Goal: Communication & Community: Answer question/provide support

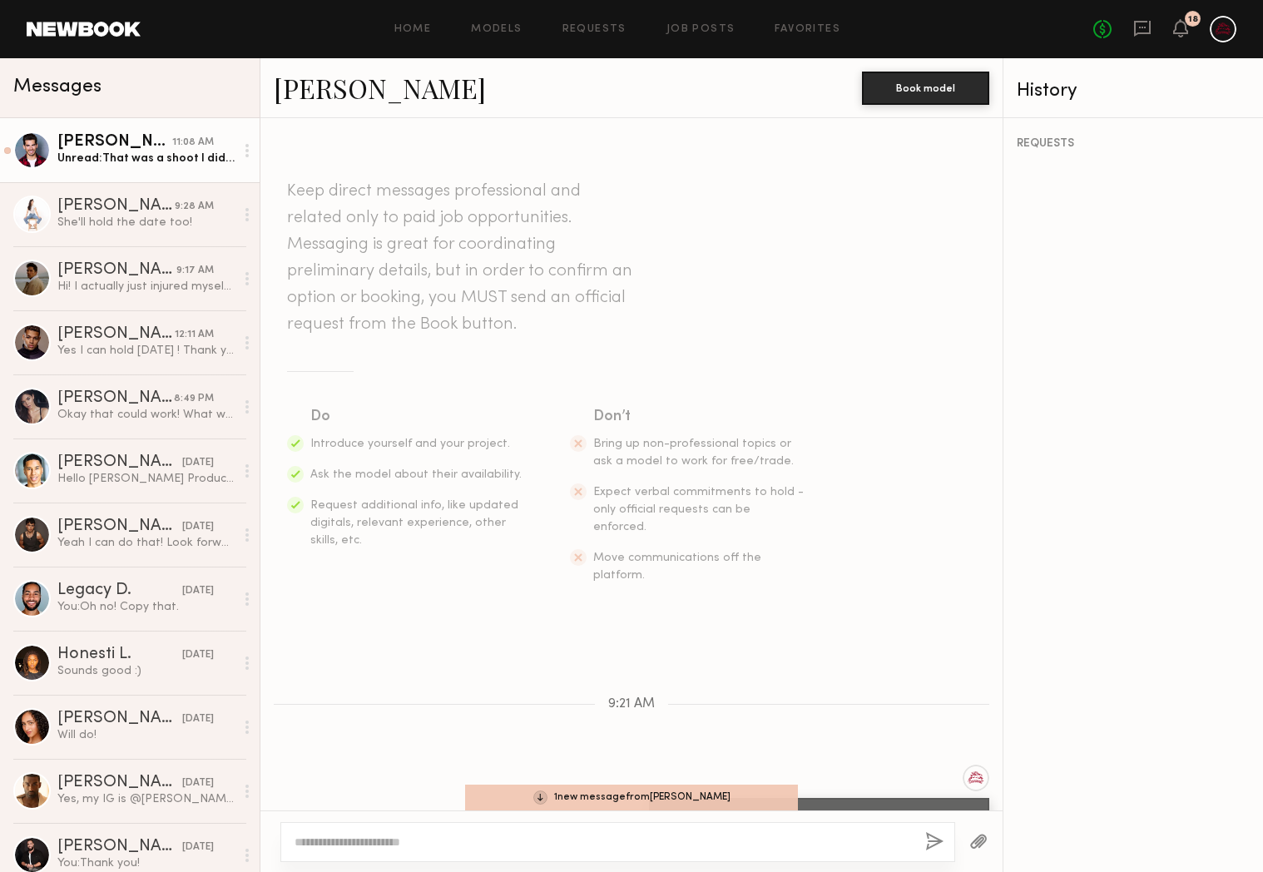
scroll to position [1649, 0]
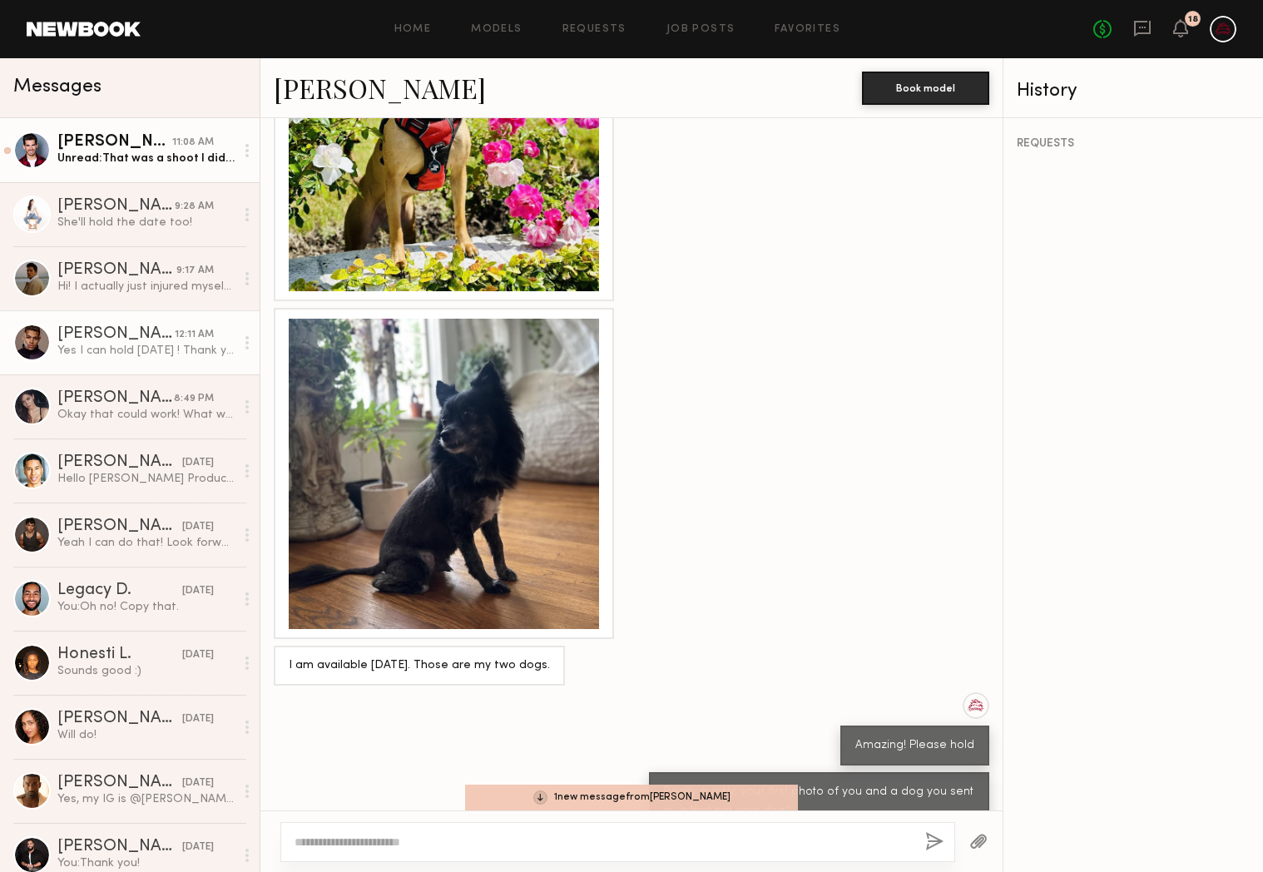
click at [121, 364] on link "Christopher M. 12:11 AM Yes I can hold Monday ! Thank you!" at bounding box center [130, 342] width 260 height 64
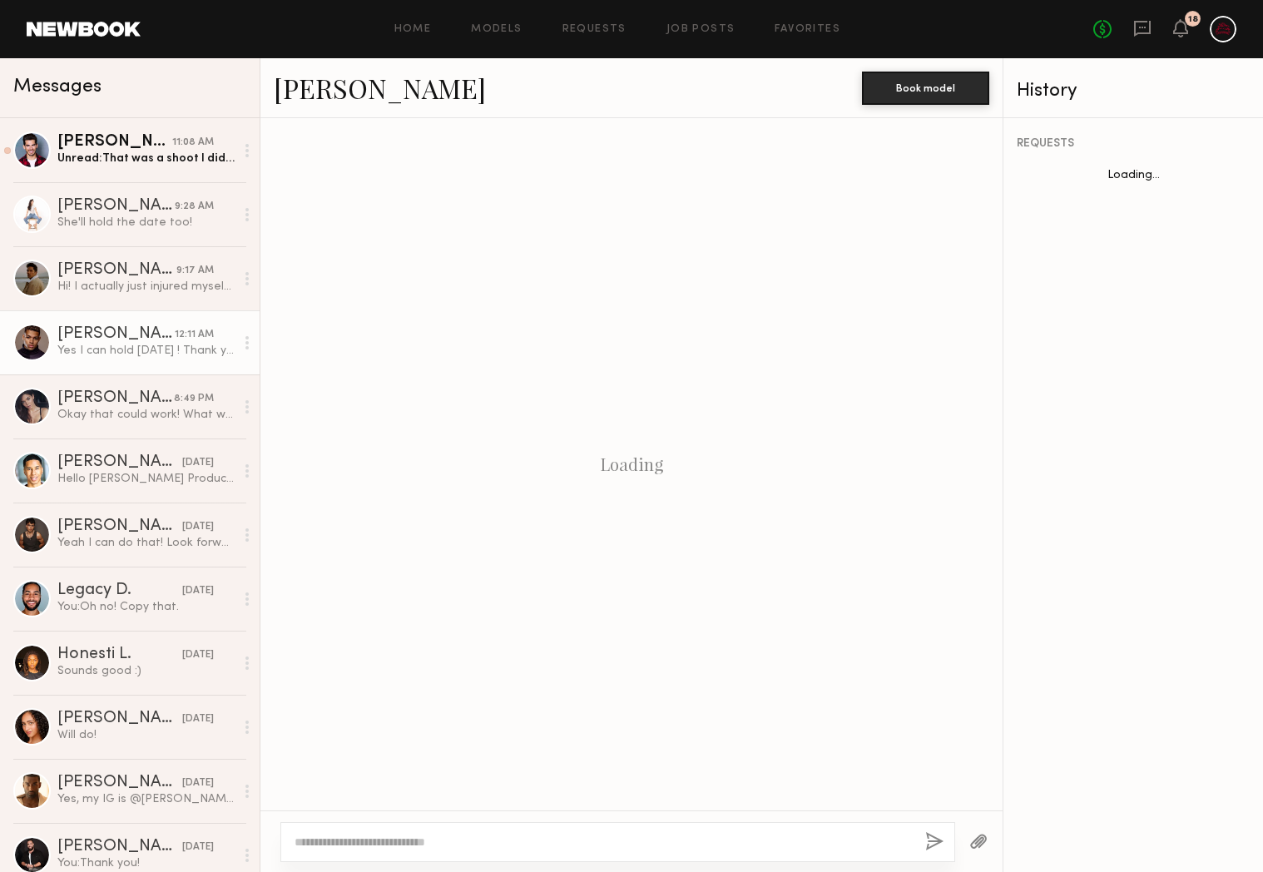
scroll to position [777, 0]
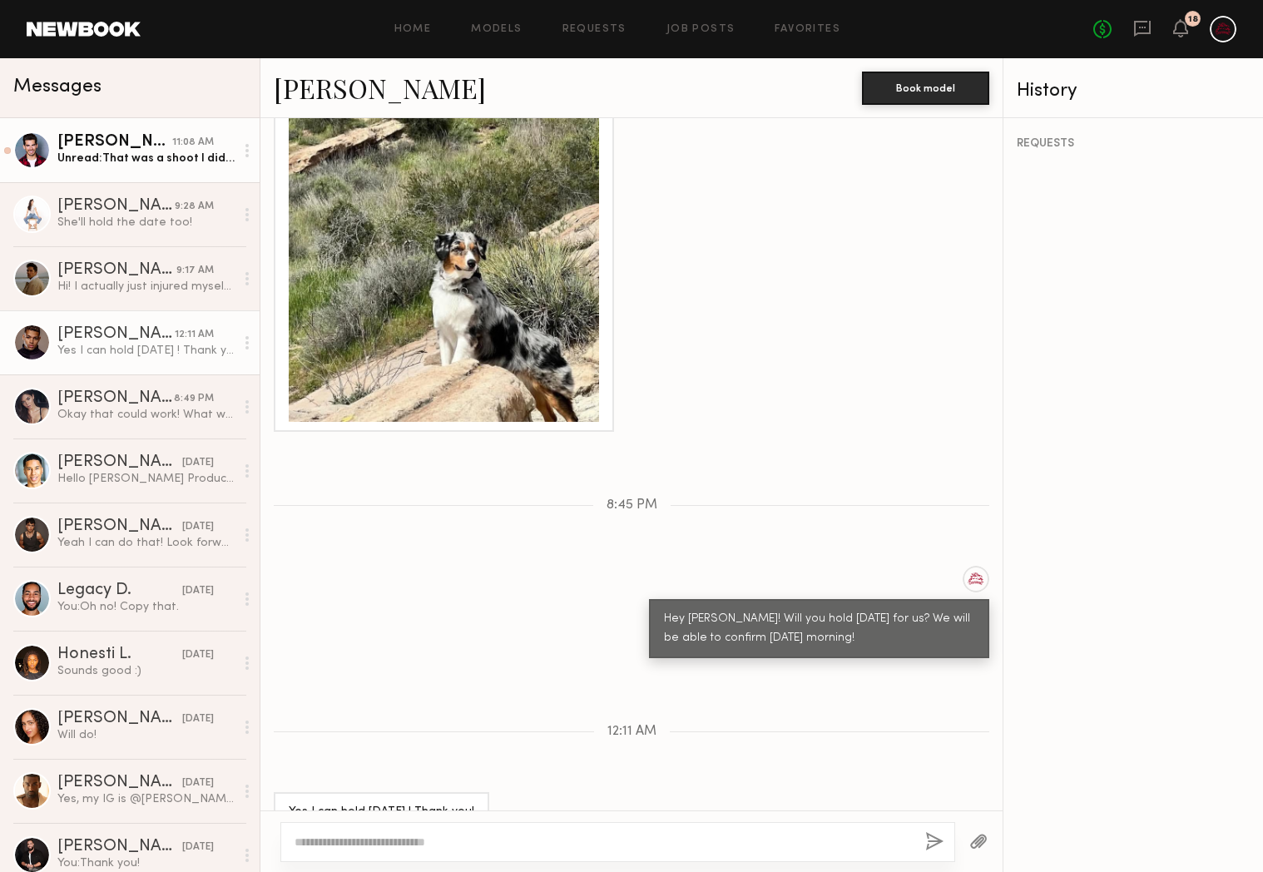
click at [91, 171] on link "Angel G. 11:08 AM Unread: That was a shoot I did with dogs." at bounding box center [130, 150] width 260 height 64
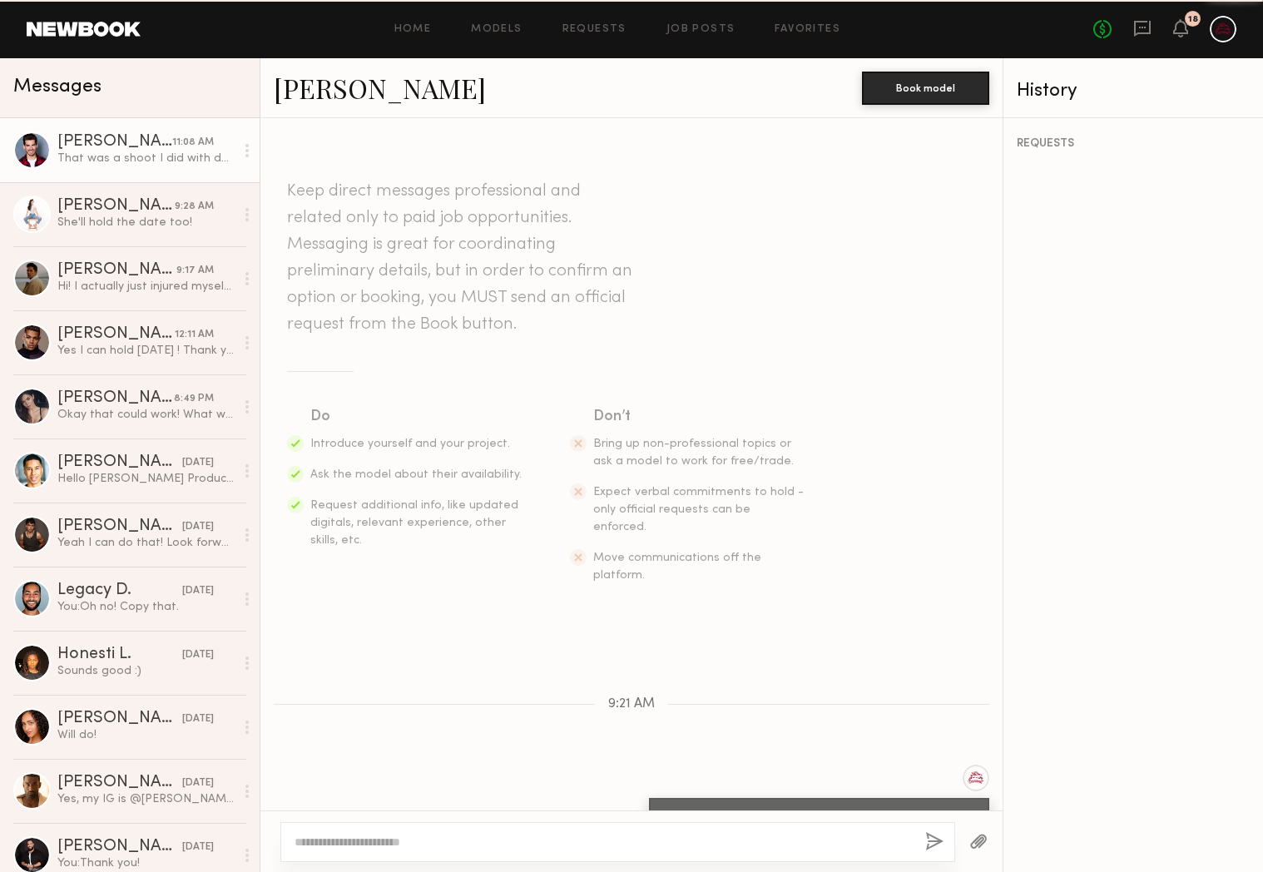
scroll to position [1696, 0]
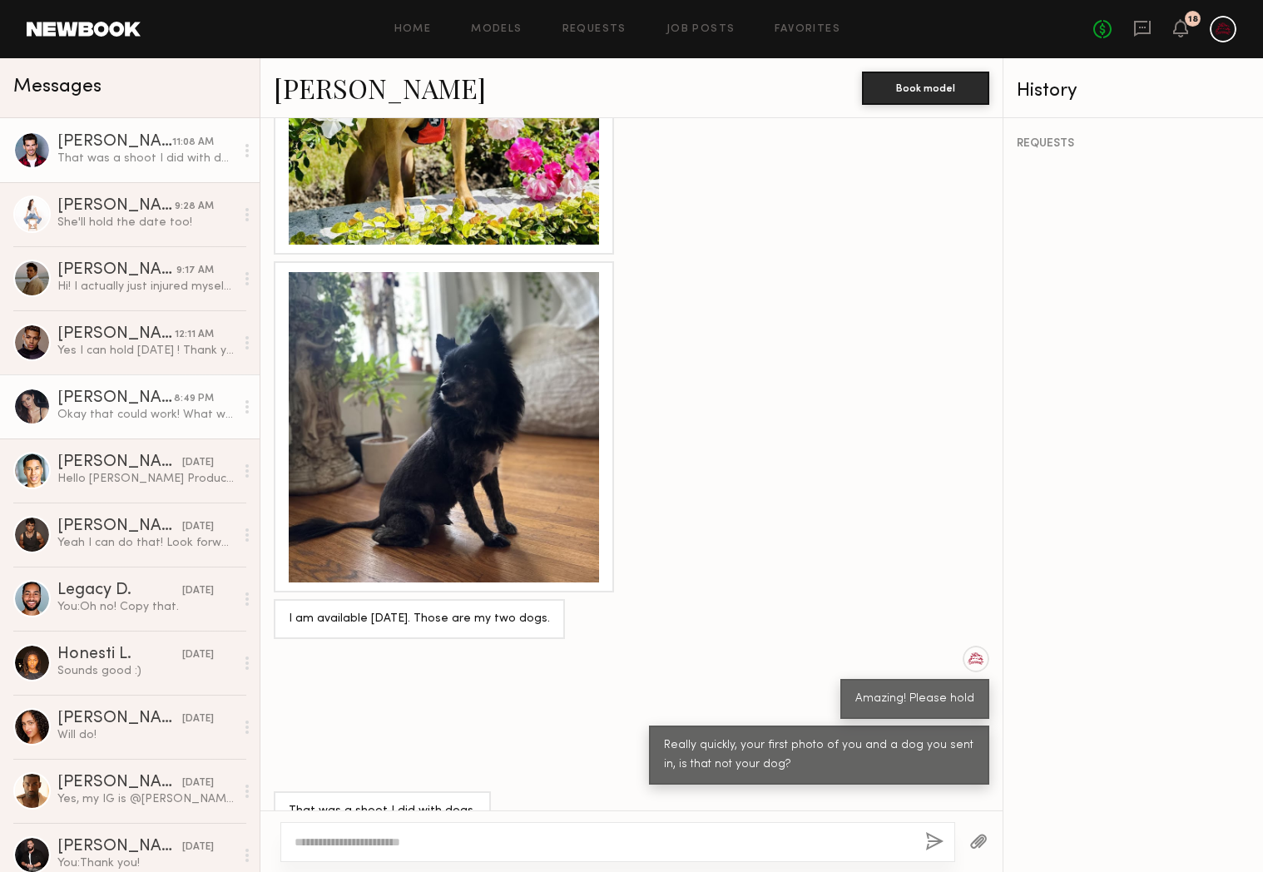
click at [126, 414] on div "Okay that could work! What would be the hours and rate?" at bounding box center [145, 415] width 177 height 16
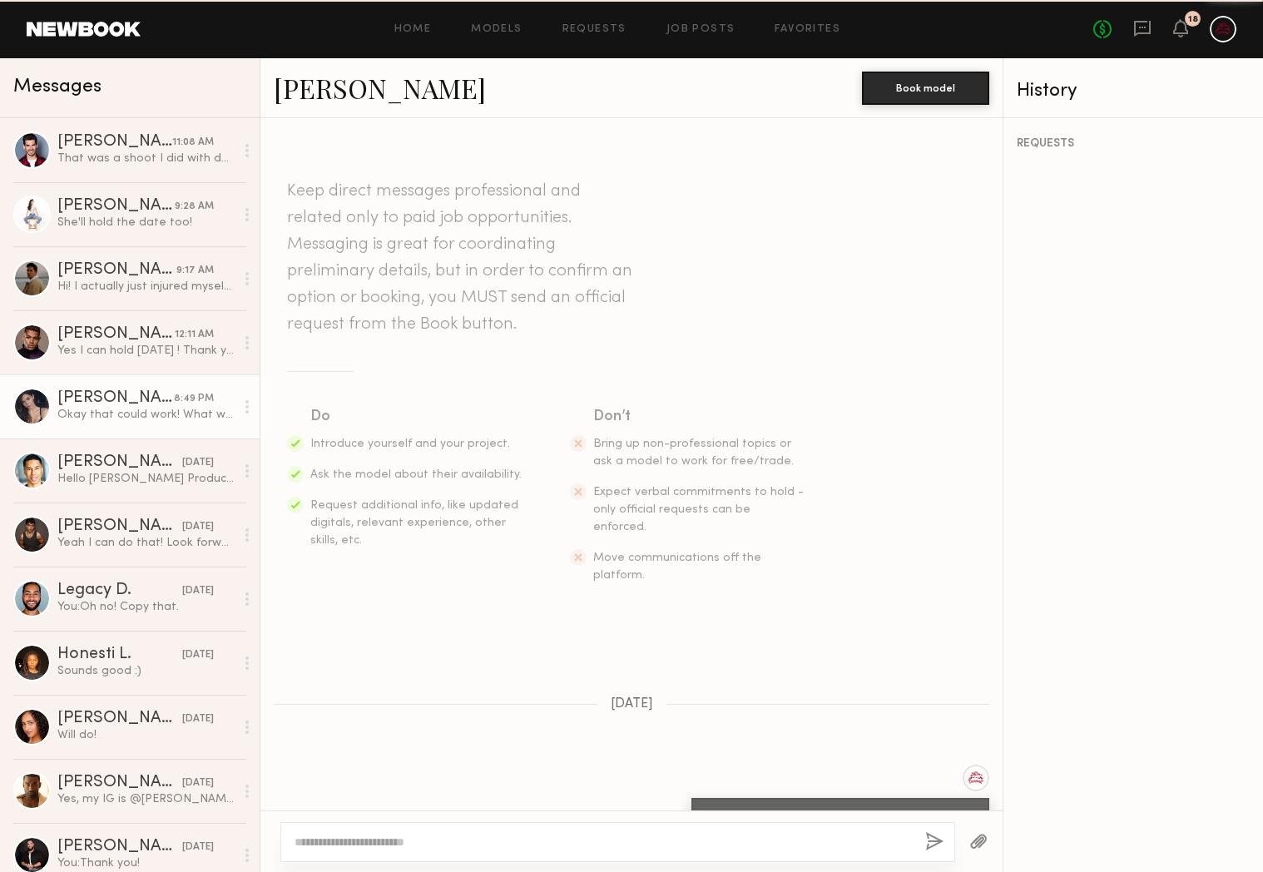
scroll to position [644, 0]
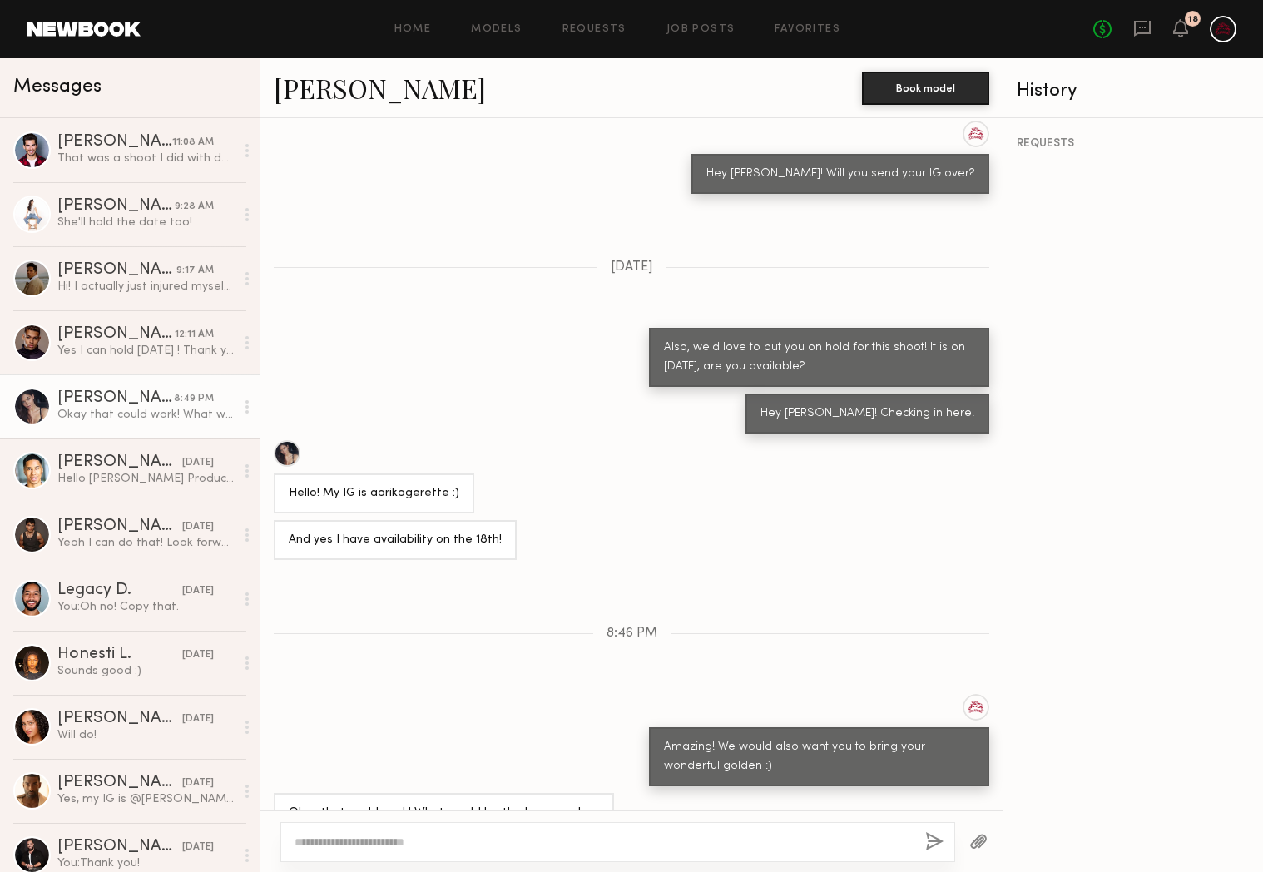
click at [473, 835] on textarea at bounding box center [603, 842] width 617 height 17
drag, startPoint x: 822, startPoint y: 846, endPoint x: 699, endPoint y: 846, distance: 123.1
click at [699, 846] on textarea "**********" at bounding box center [603, 842] width 617 height 17
type textarea "**********"
click at [941, 852] on button "button" at bounding box center [934, 842] width 18 height 21
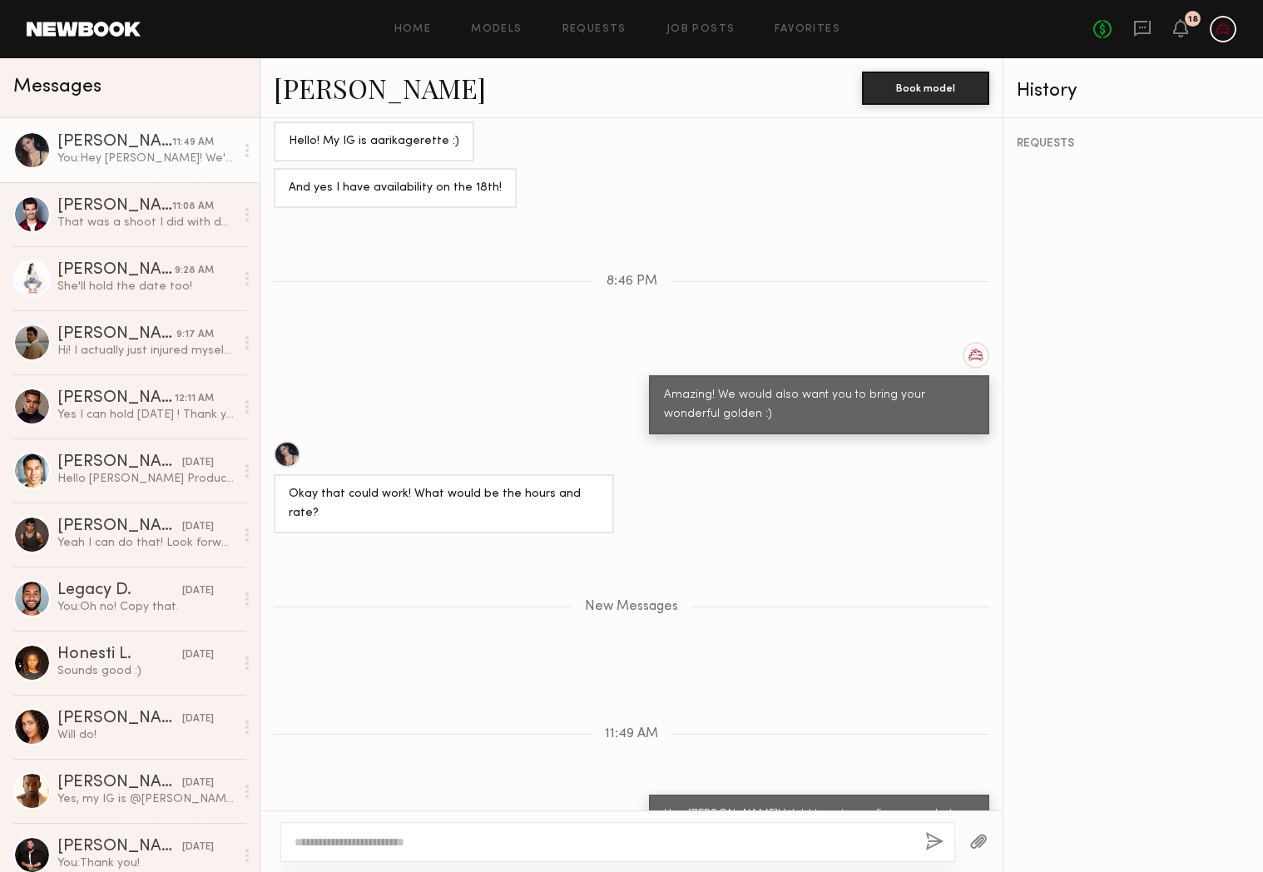
scroll to position [1100, 0]
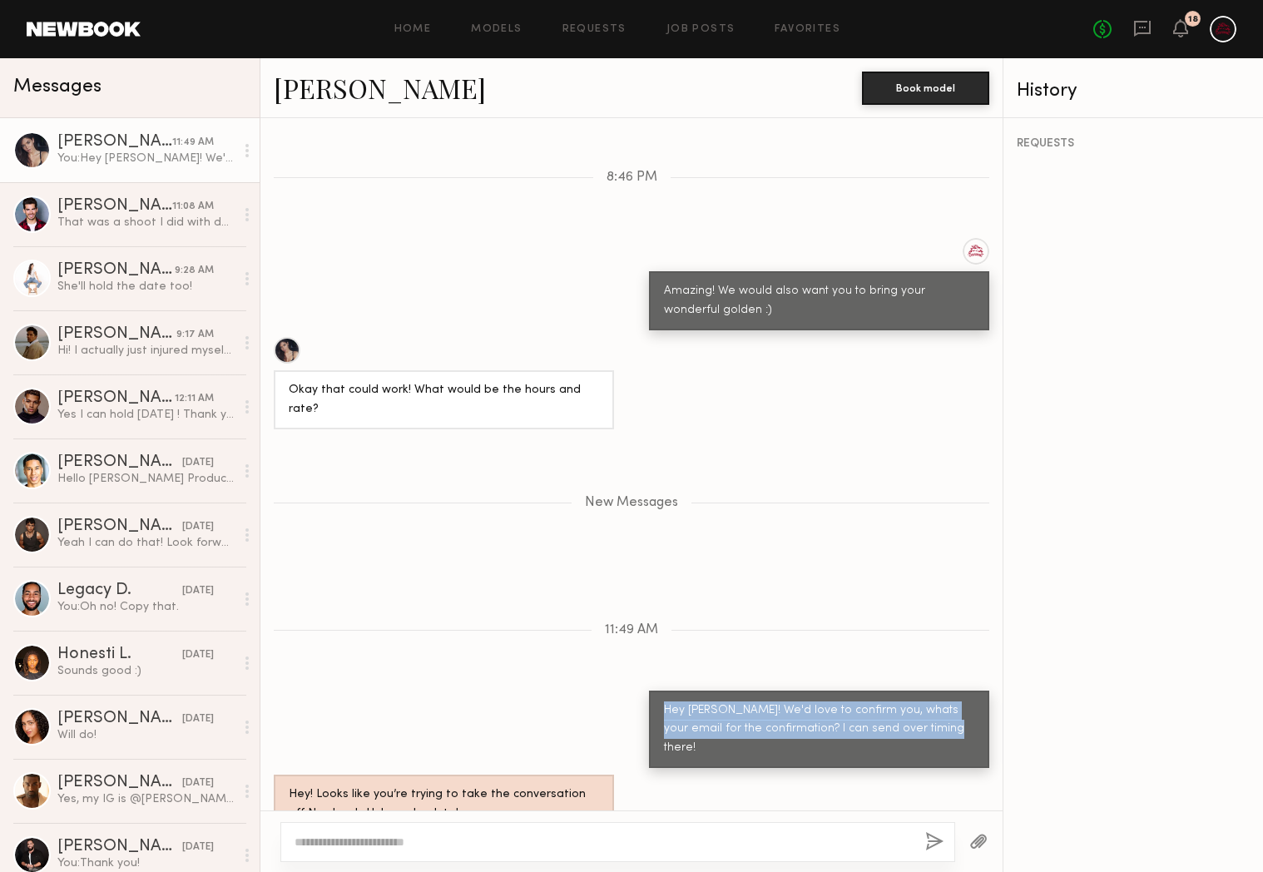
drag, startPoint x: 888, startPoint y: 674, endPoint x: 649, endPoint y: 654, distance: 239.6
click at [649, 691] on div "Hey [PERSON_NAME]! We'd love to confirm you, whats your email for the confirmat…" at bounding box center [819, 730] width 340 height 78
copy div "Hey [PERSON_NAME]! We'd love to confirm you, whats your email for the confirmat…"
click at [117, 402] on div "[PERSON_NAME]" at bounding box center [115, 398] width 117 height 17
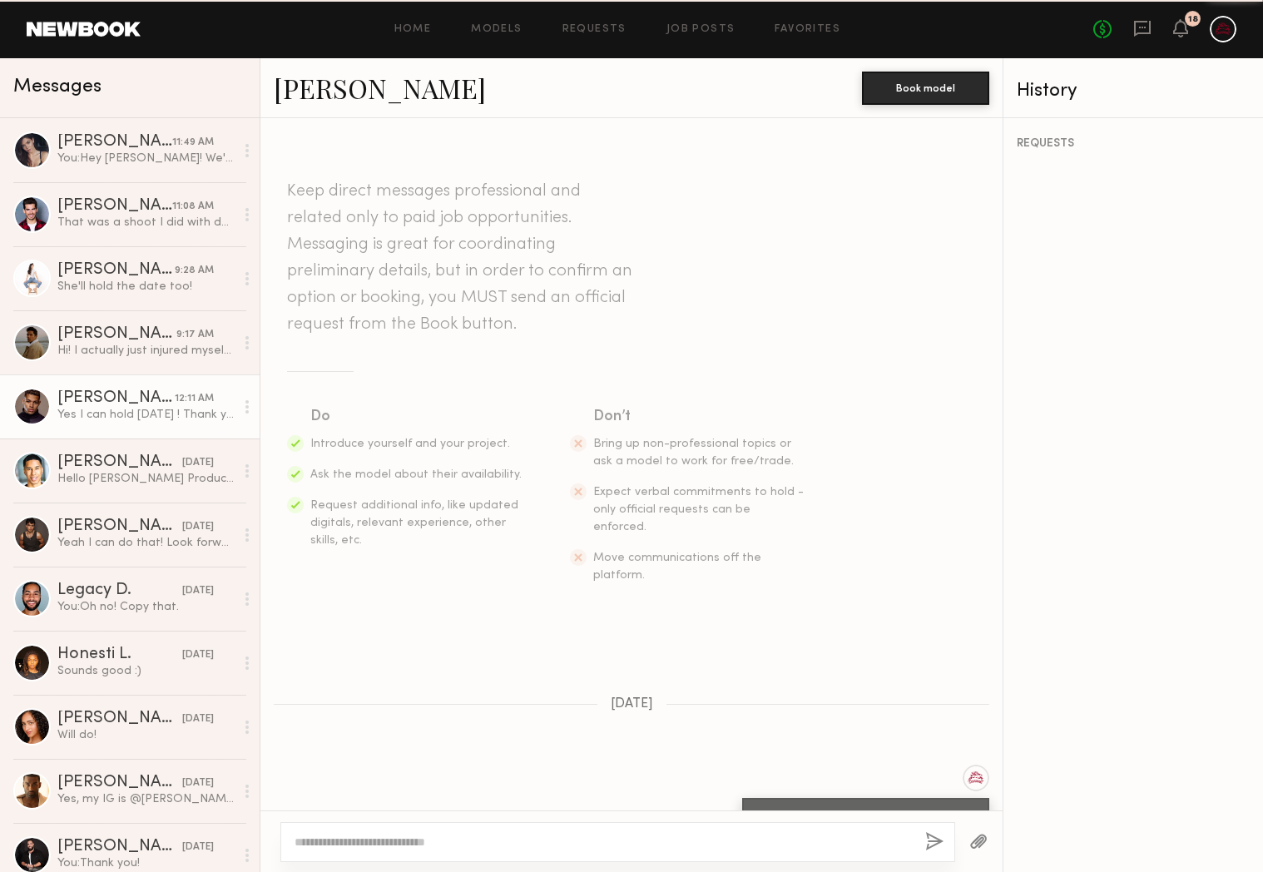
scroll to position [777, 0]
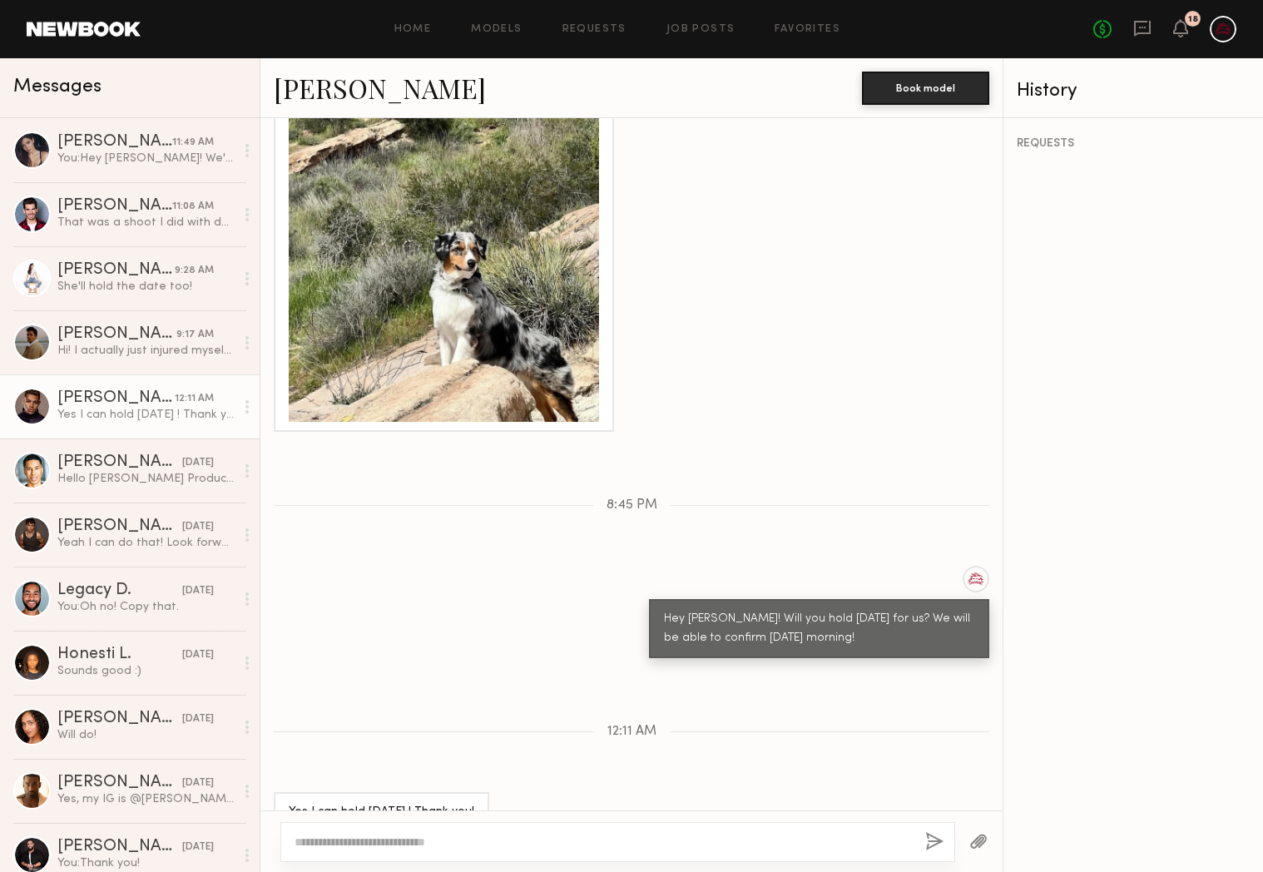
click at [505, 835] on textarea at bounding box center [603, 842] width 617 height 17
drag, startPoint x: 347, startPoint y: 843, endPoint x: 317, endPoint y: 847, distance: 30.2
click at [317, 847] on textarea "**********" at bounding box center [603, 842] width 617 height 17
type textarea "**********"
click at [926, 840] on button "button" at bounding box center [934, 842] width 18 height 21
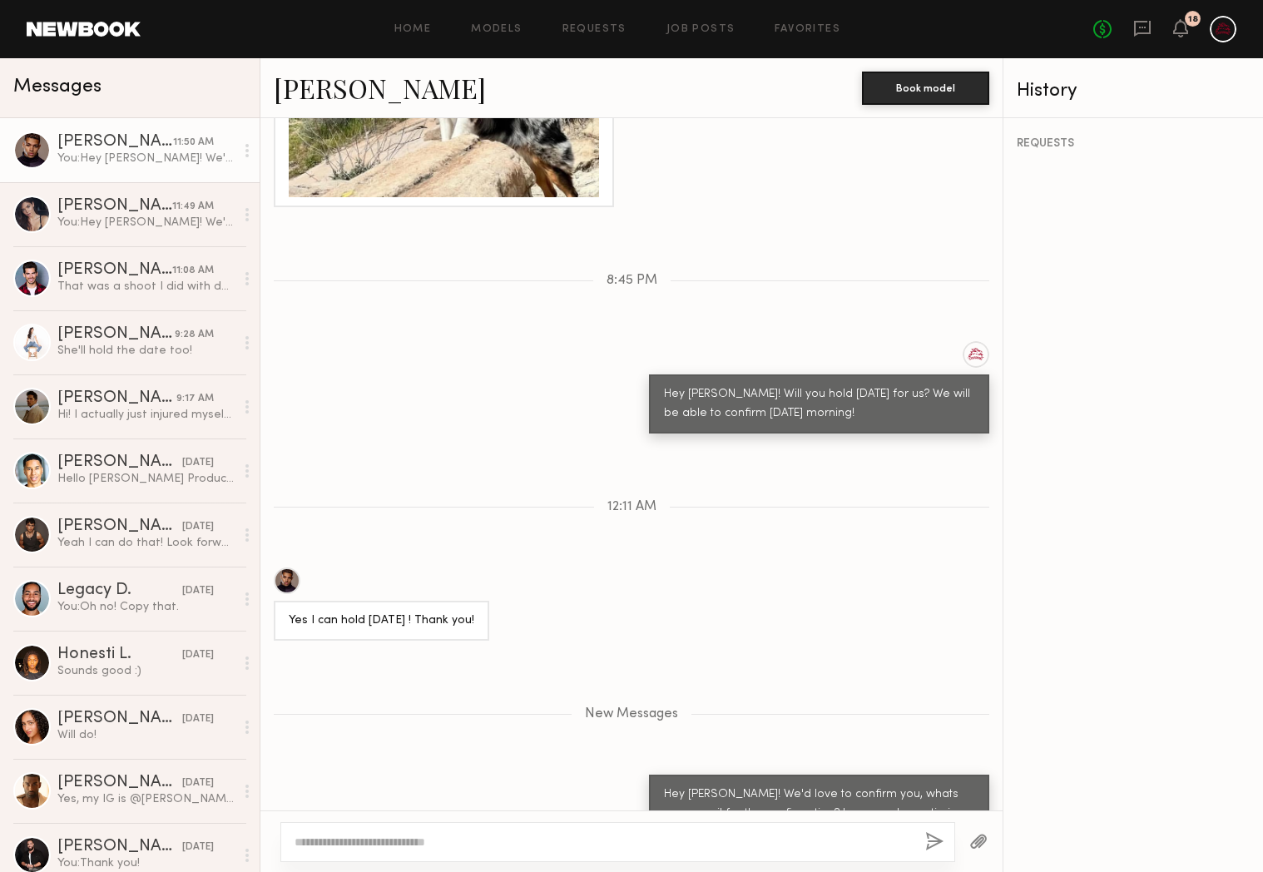
scroll to position [1106, 0]
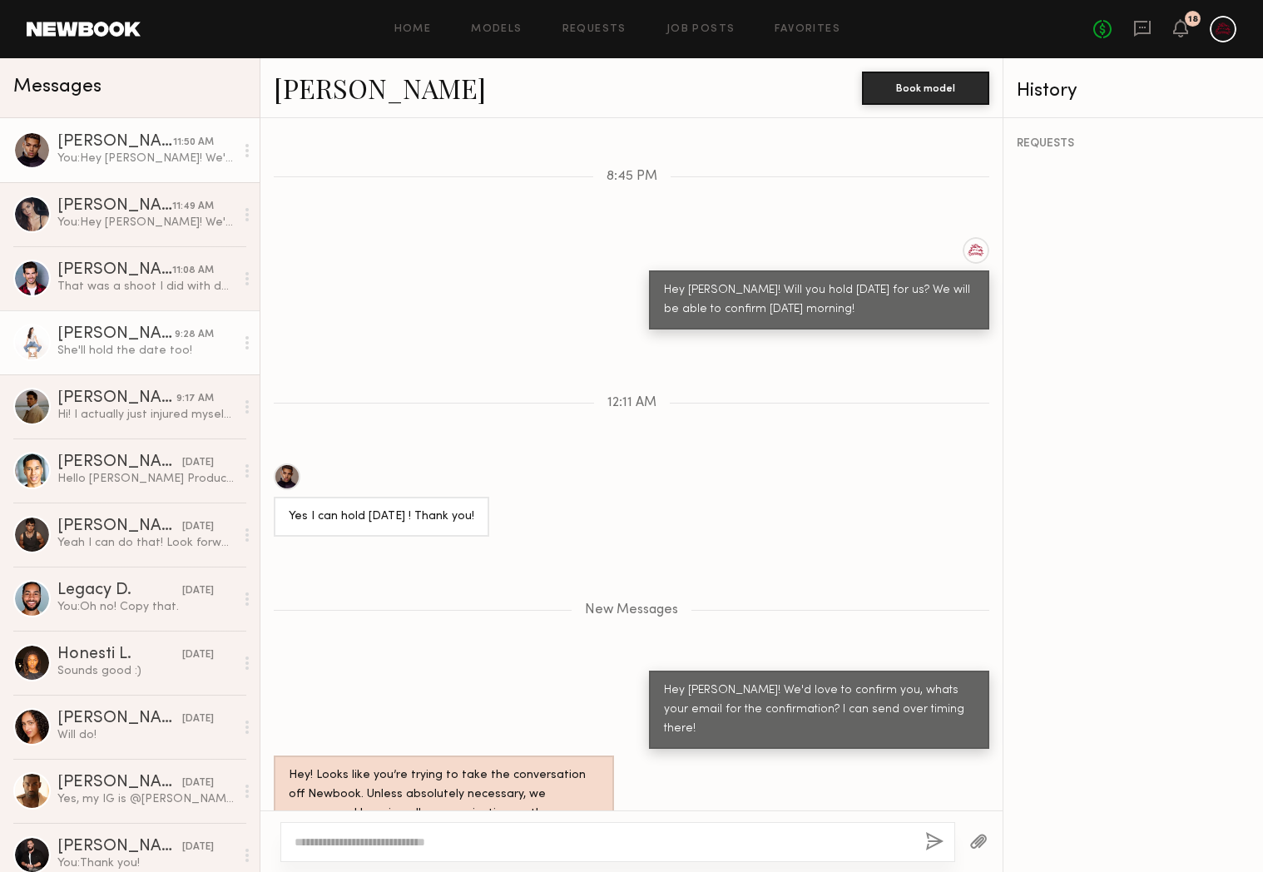
click at [132, 333] on div "[PERSON_NAME]" at bounding box center [115, 334] width 117 height 17
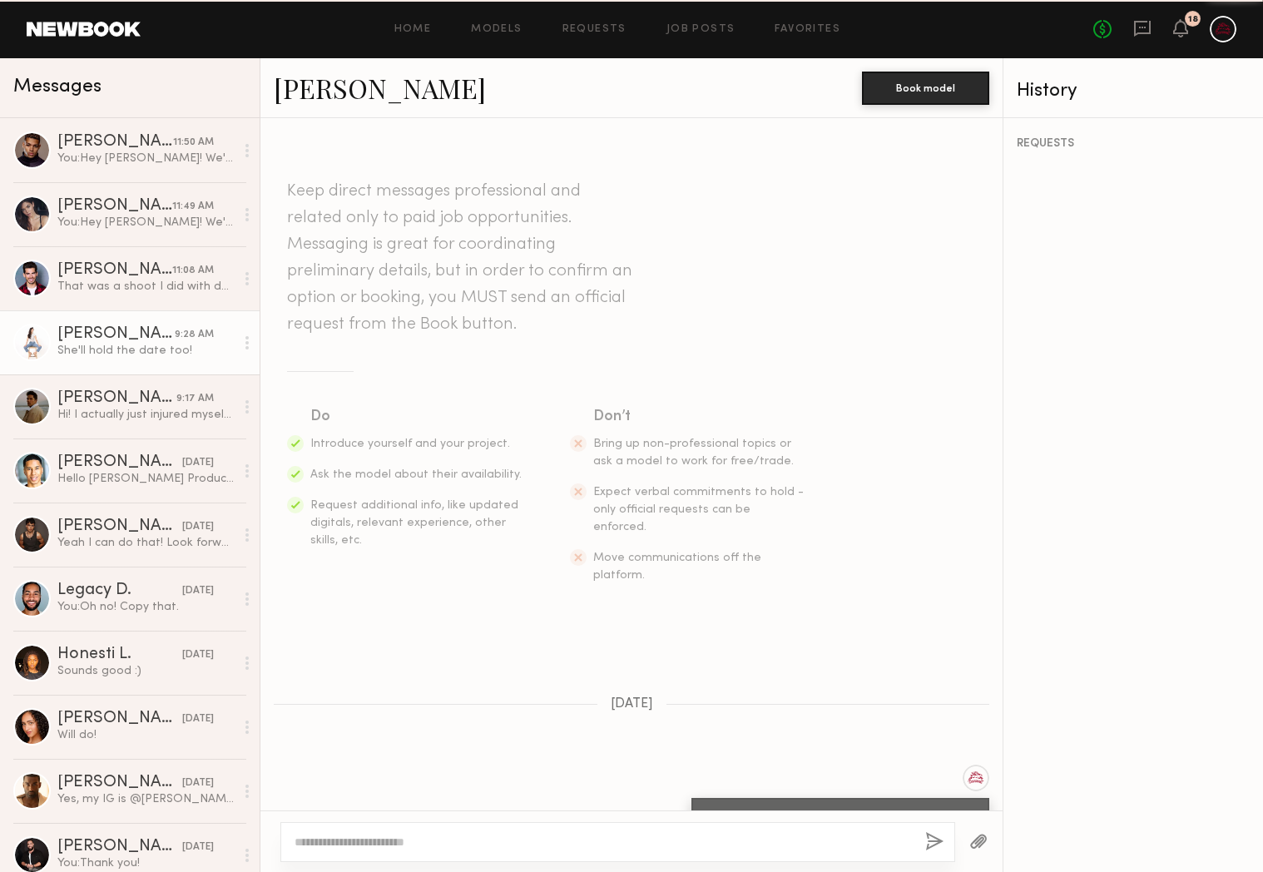
scroll to position [565, 0]
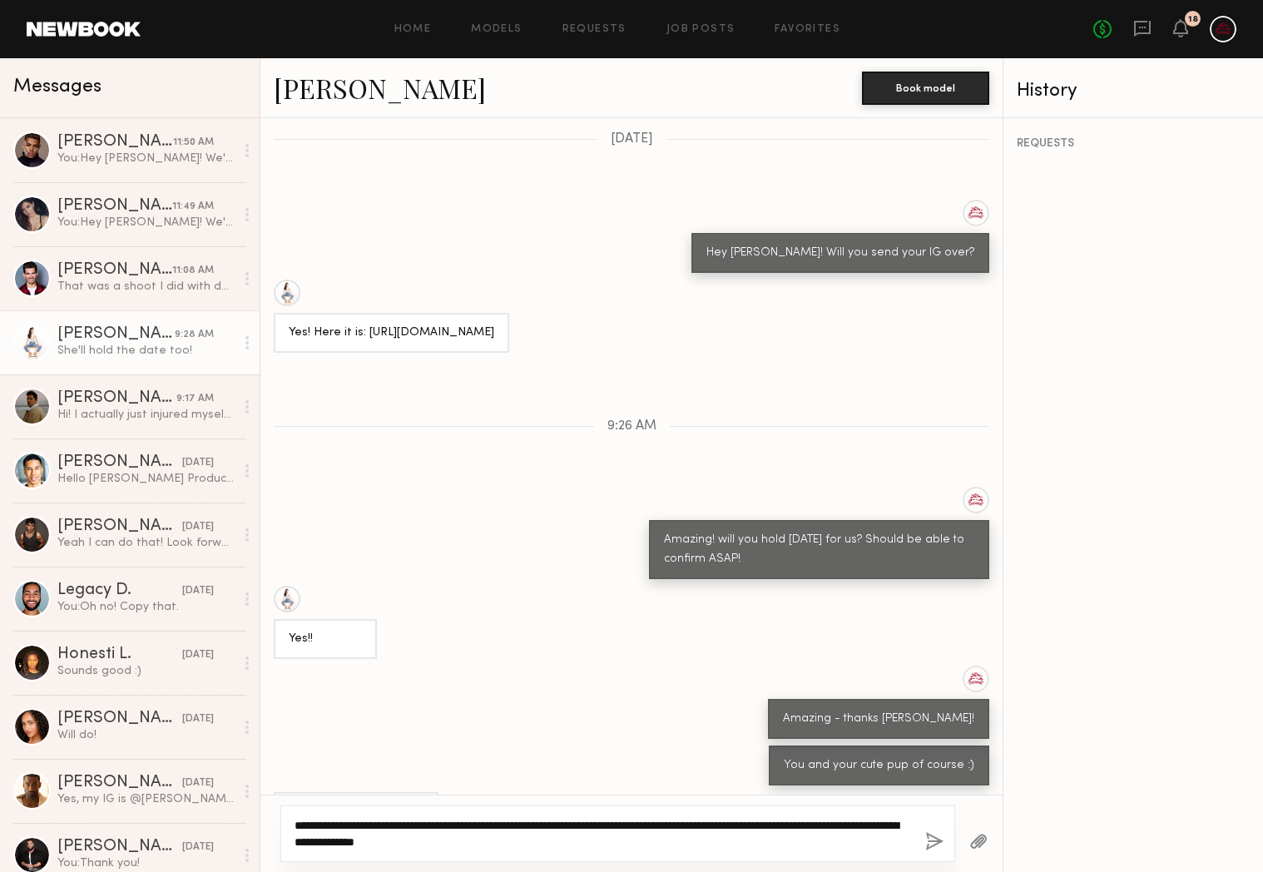
type textarea "**********"
click at [929, 844] on button "button" at bounding box center [934, 842] width 18 height 21
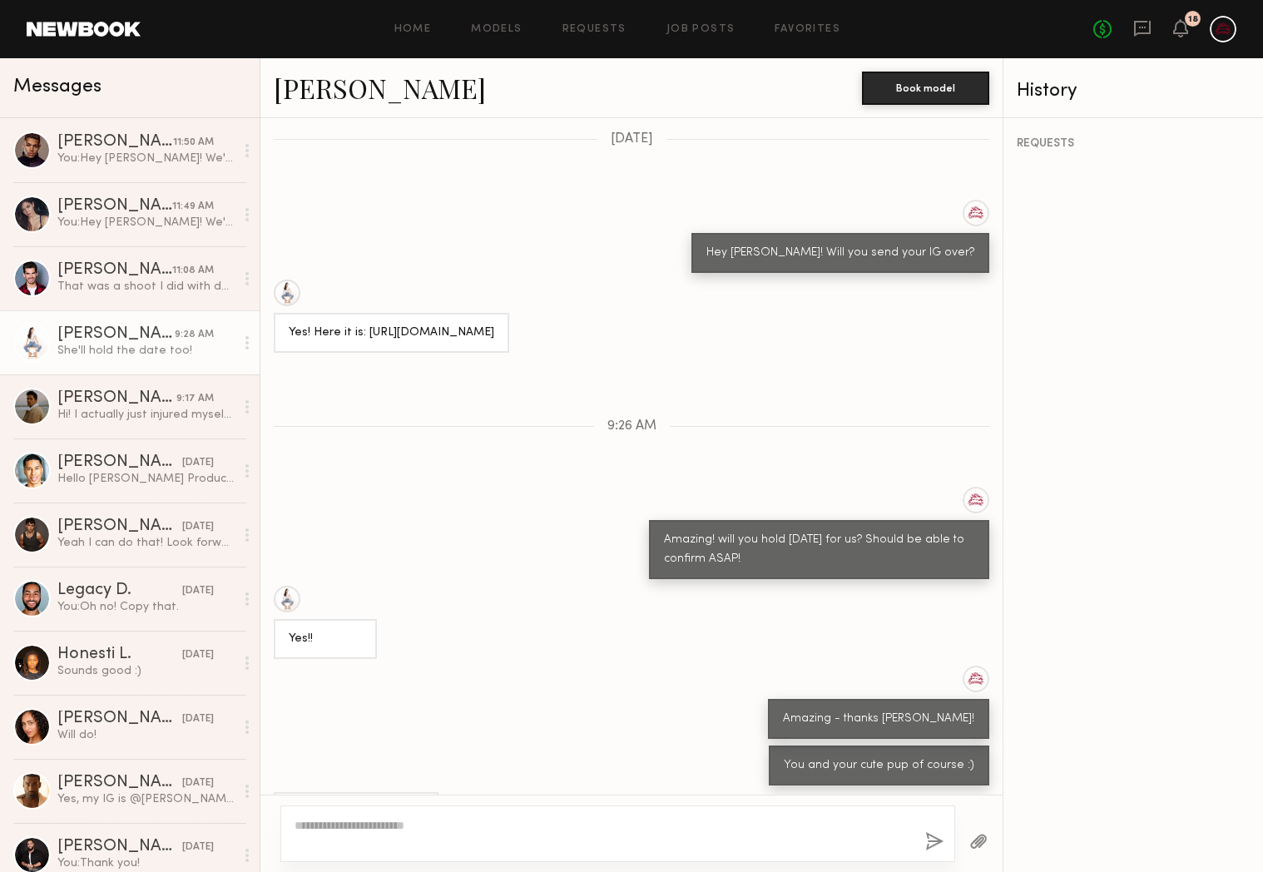
scroll to position [810, 0]
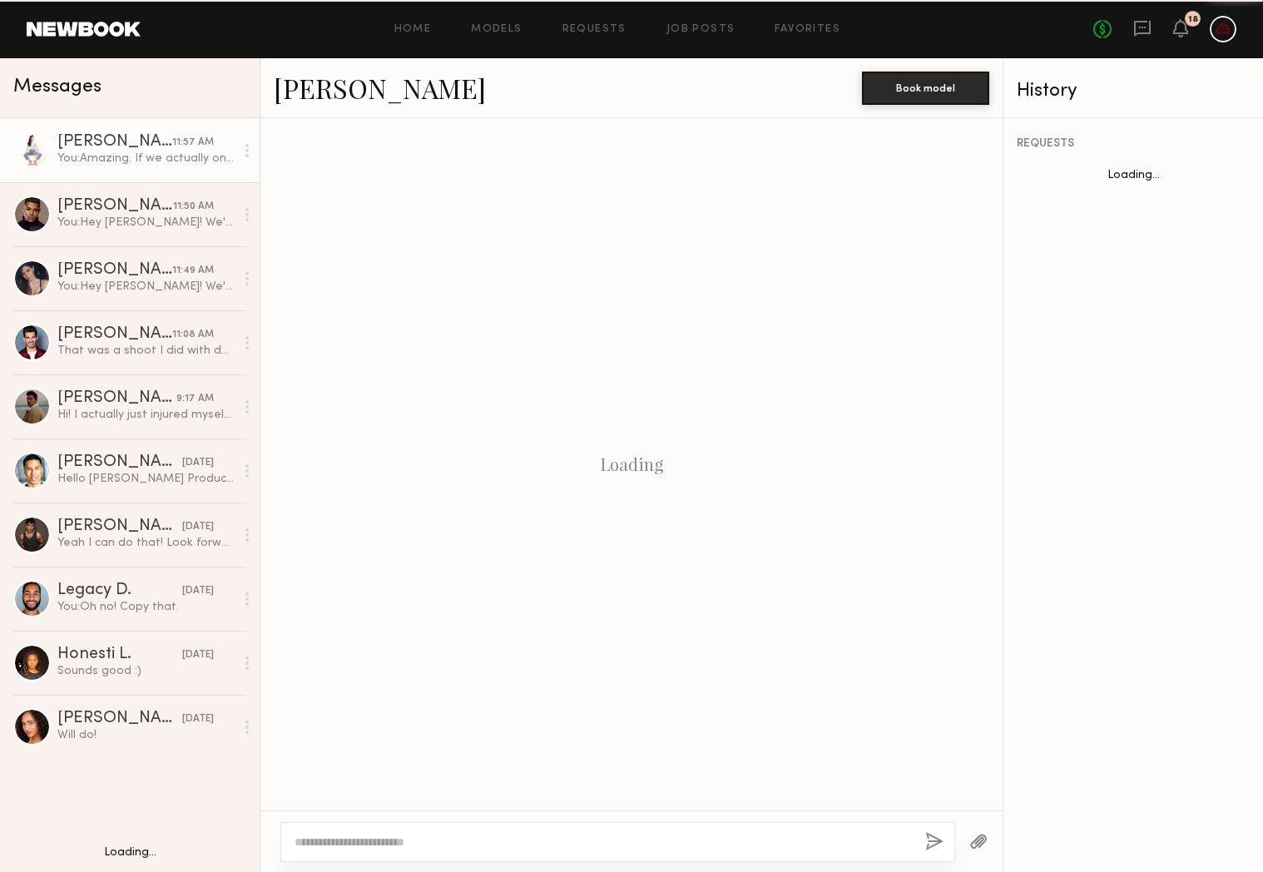
scroll to position [683, 0]
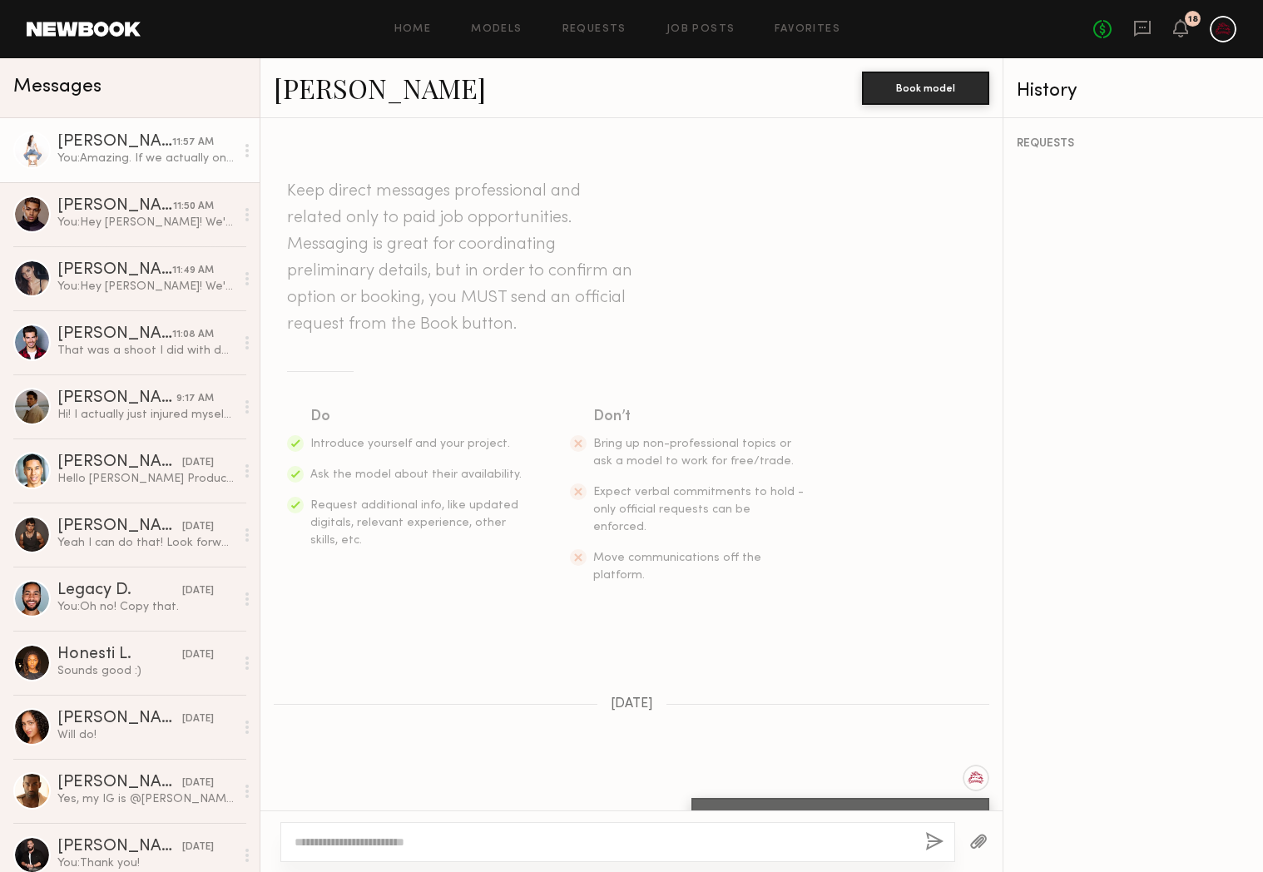
scroll to position [683, 0]
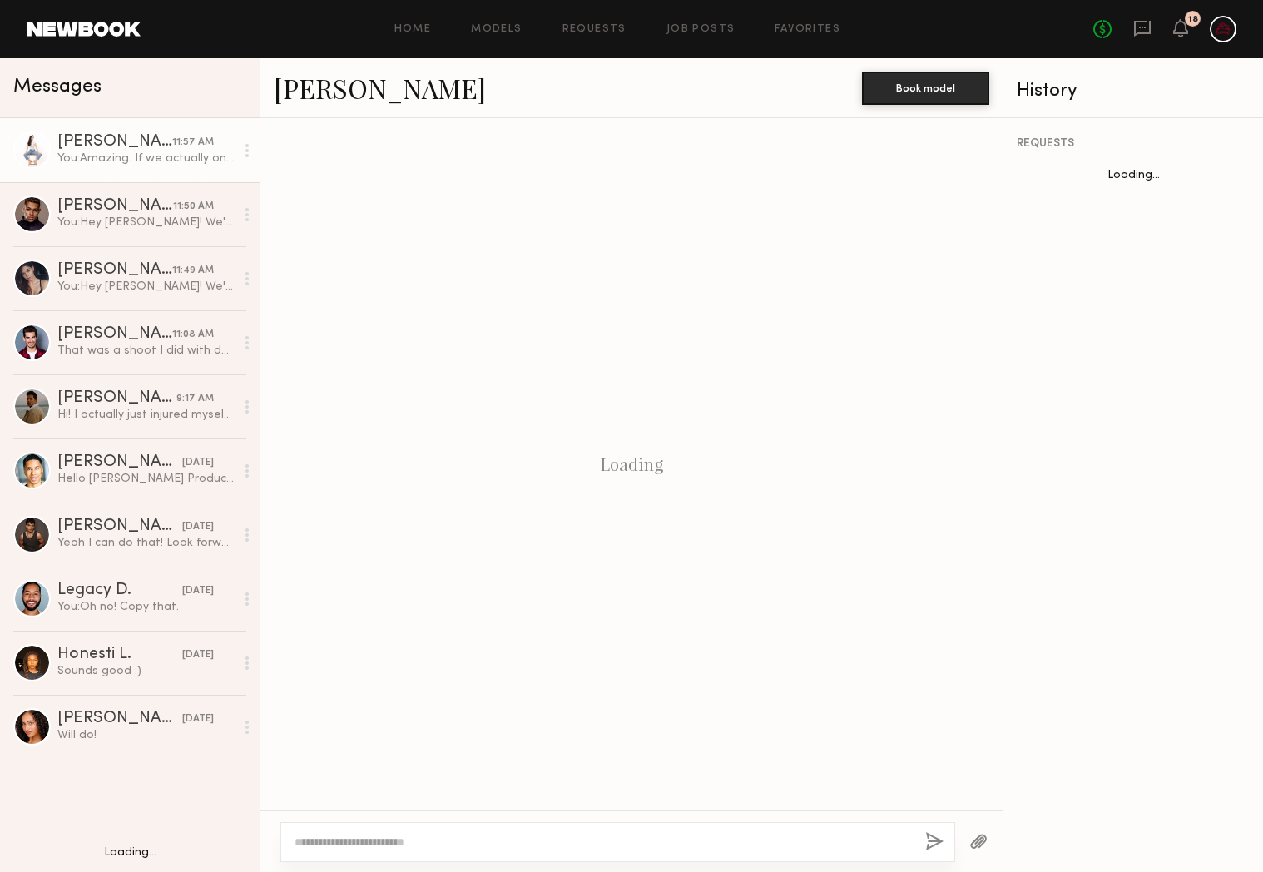
scroll to position [683, 0]
